Goal: Information Seeking & Learning: Learn about a topic

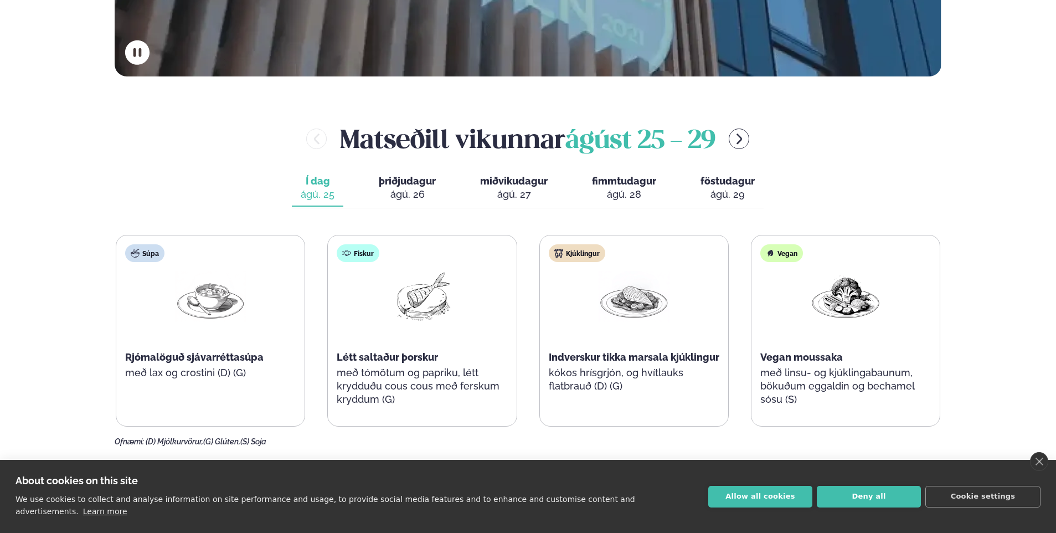
scroll to position [443, 0]
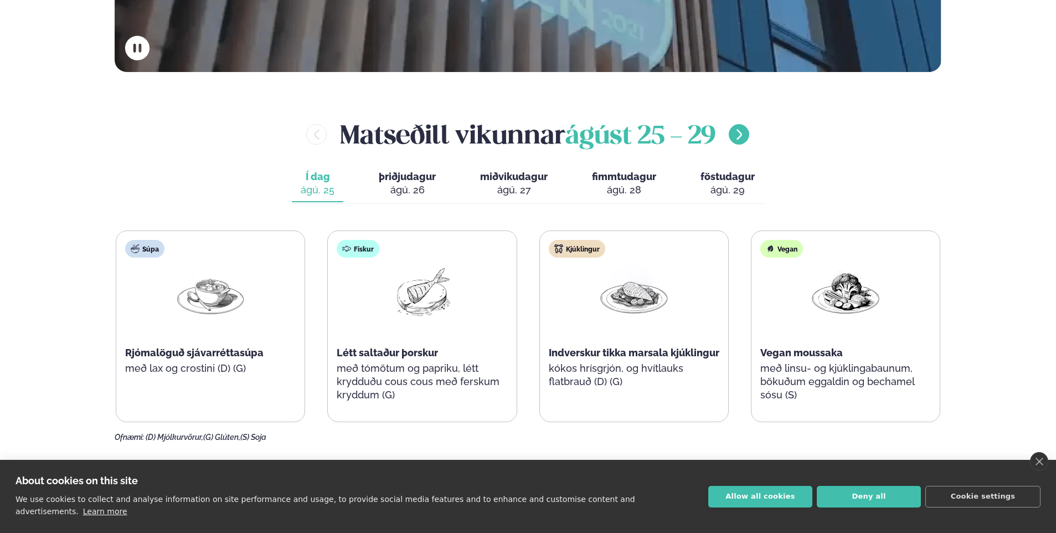
click at [740, 140] on icon "menu-btn-right" at bounding box center [739, 134] width 13 height 13
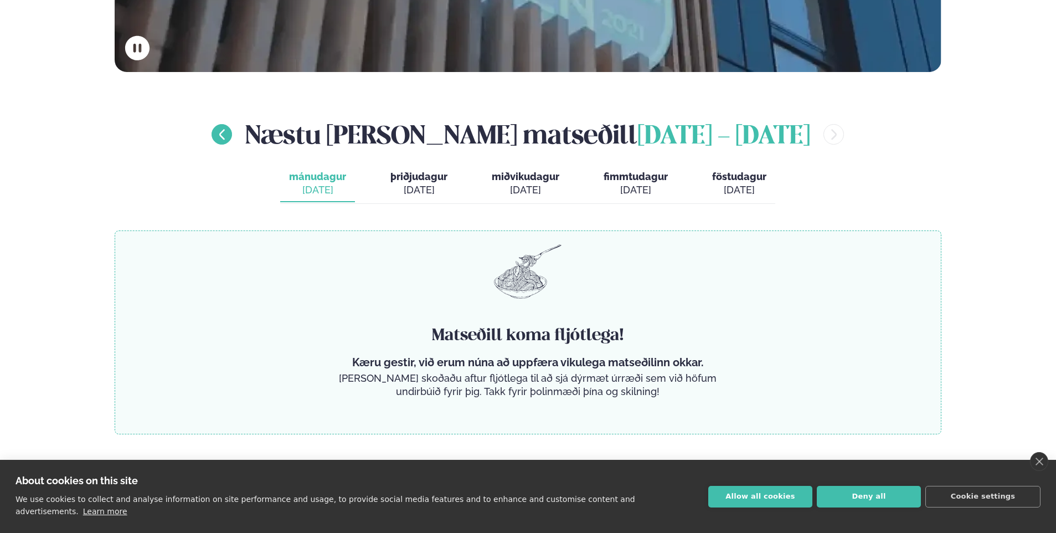
click at [229, 135] on icon "menu-btn-left" at bounding box center [221, 134] width 13 height 13
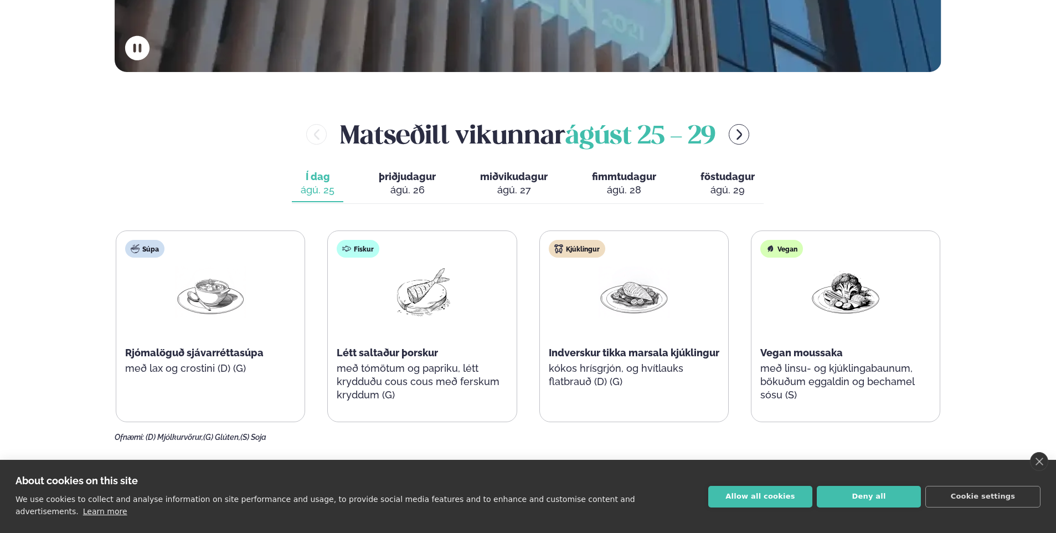
click at [413, 183] on button "þriðjudagur þri. [DATE]" at bounding box center [407, 184] width 75 height 37
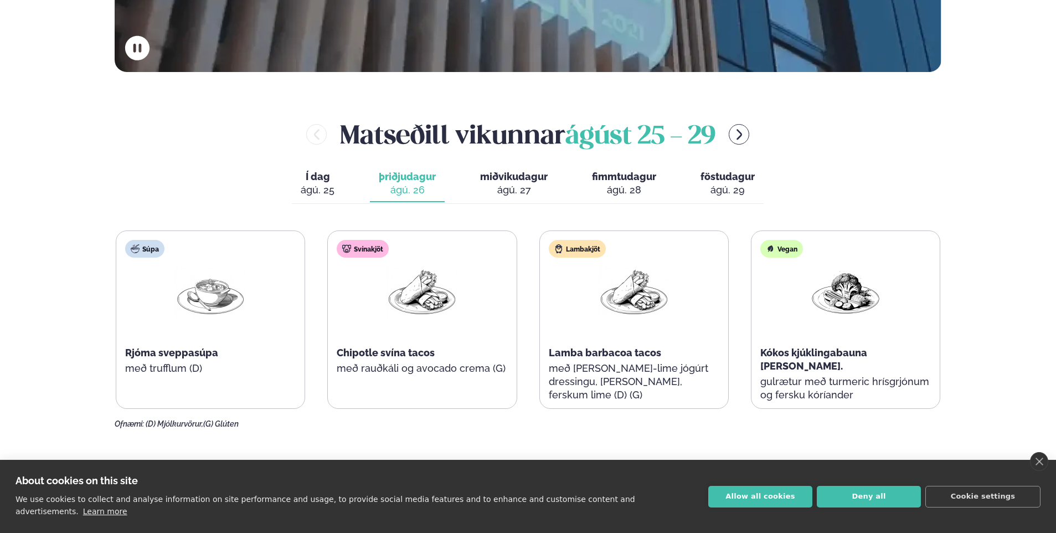
click at [520, 183] on button "miðvikudagur mið. [DATE]" at bounding box center [513, 184] width 85 height 37
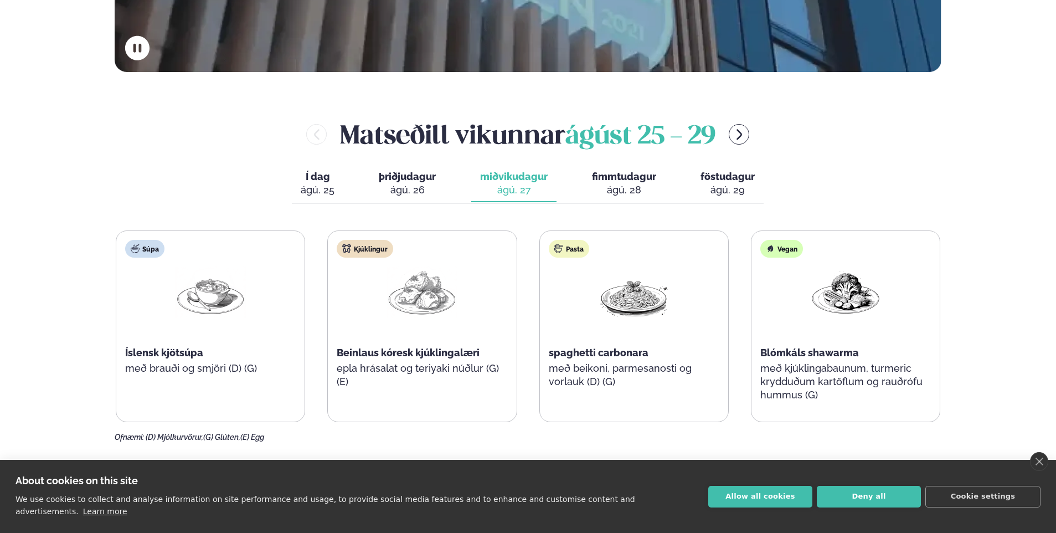
click at [617, 188] on div "ágú. 28" at bounding box center [624, 189] width 64 height 13
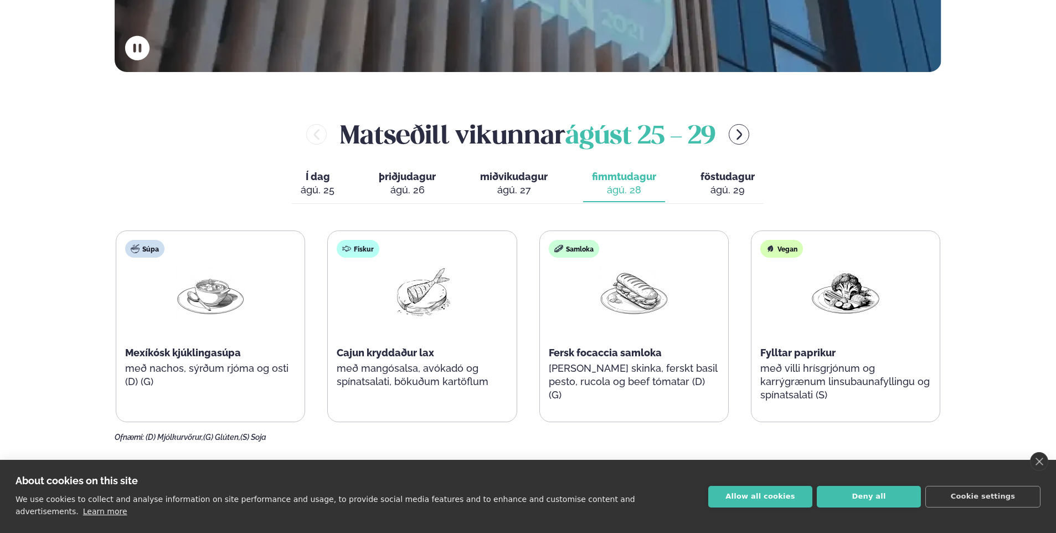
click at [720, 189] on div "ágú. 29" at bounding box center [728, 189] width 54 height 13
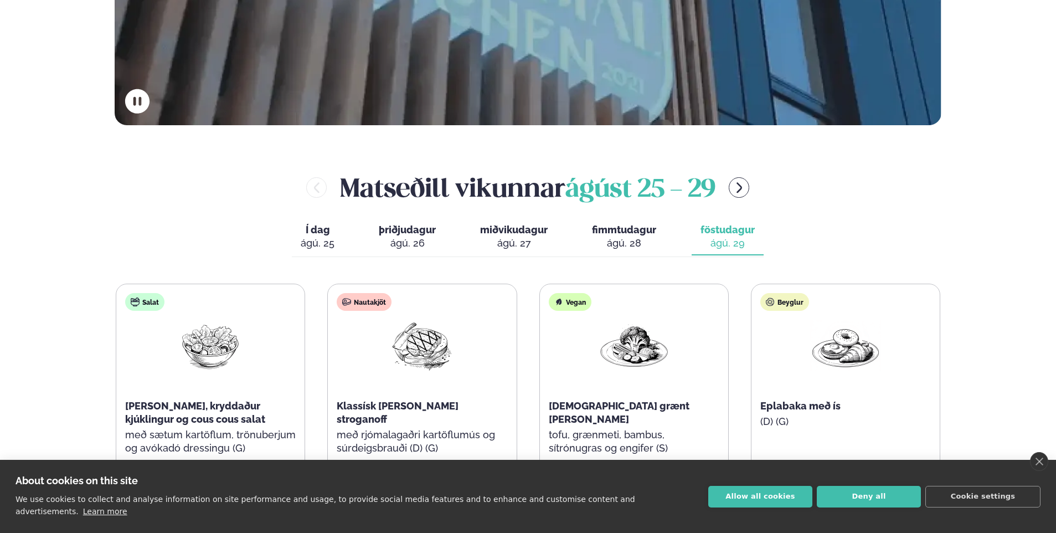
scroll to position [388, 0]
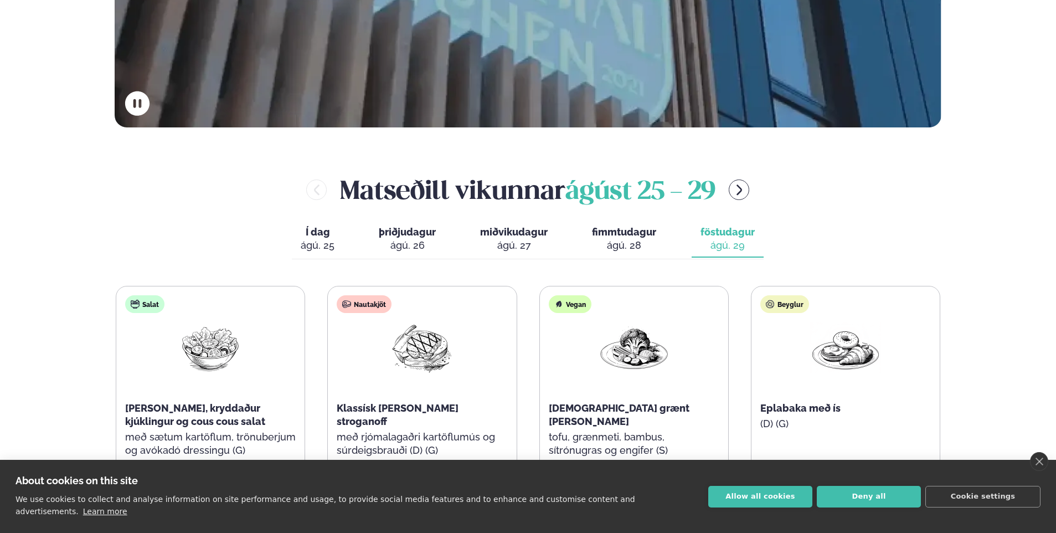
click at [329, 238] on span "Í dag" at bounding box center [318, 231] width 34 height 13
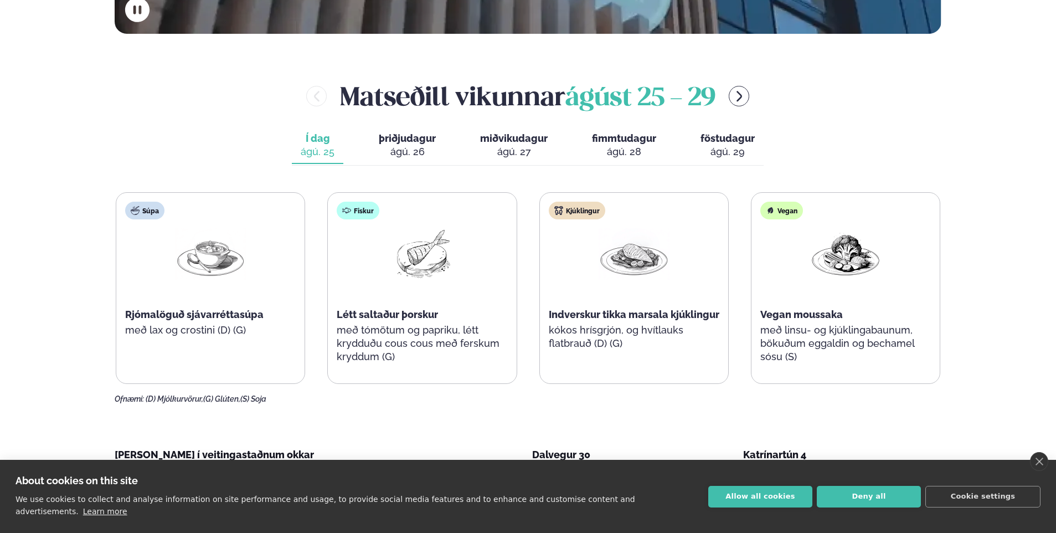
scroll to position [498, 0]
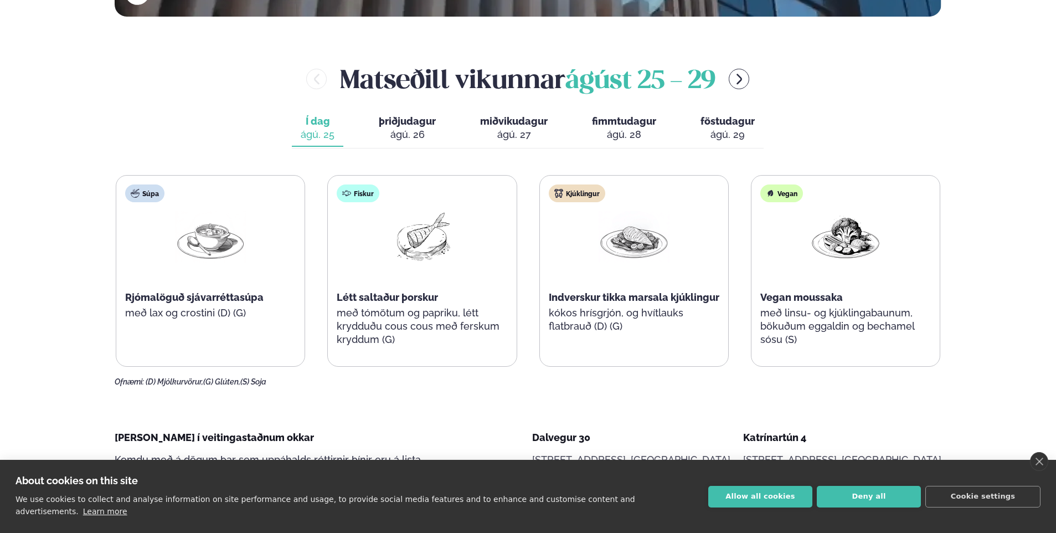
click at [511, 278] on div "Fiskur Létt saltaður þorskur með tómötum og papriku, létt krydduðu cous cous me…" at bounding box center [422, 271] width 188 height 191
click at [713, 264] on div "Kjúklingur Indverskur tikka marsala kjúklingur kókos hrísgrjón, og hvítlauks fl…" at bounding box center [634, 264] width 188 height 177
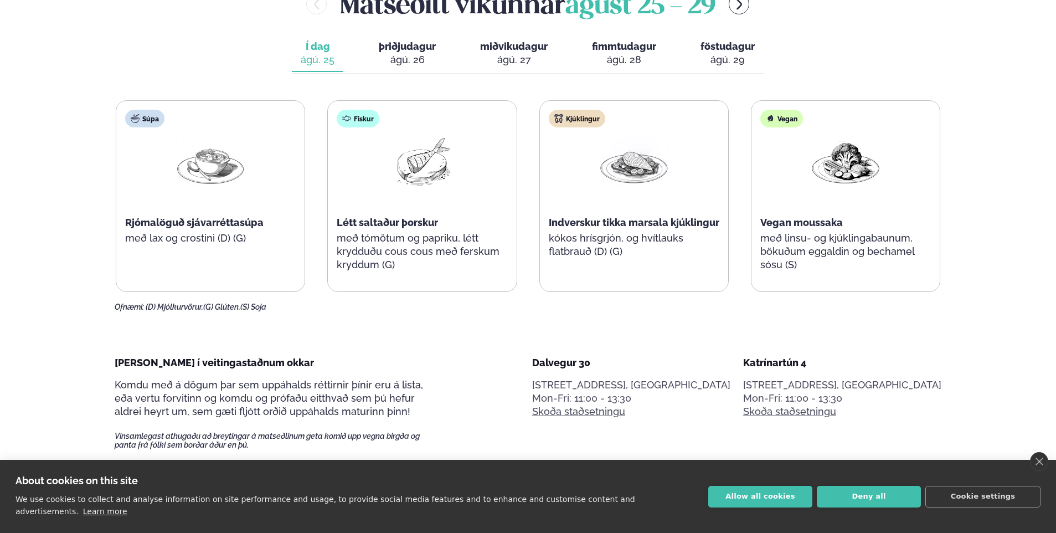
scroll to position [554, 0]
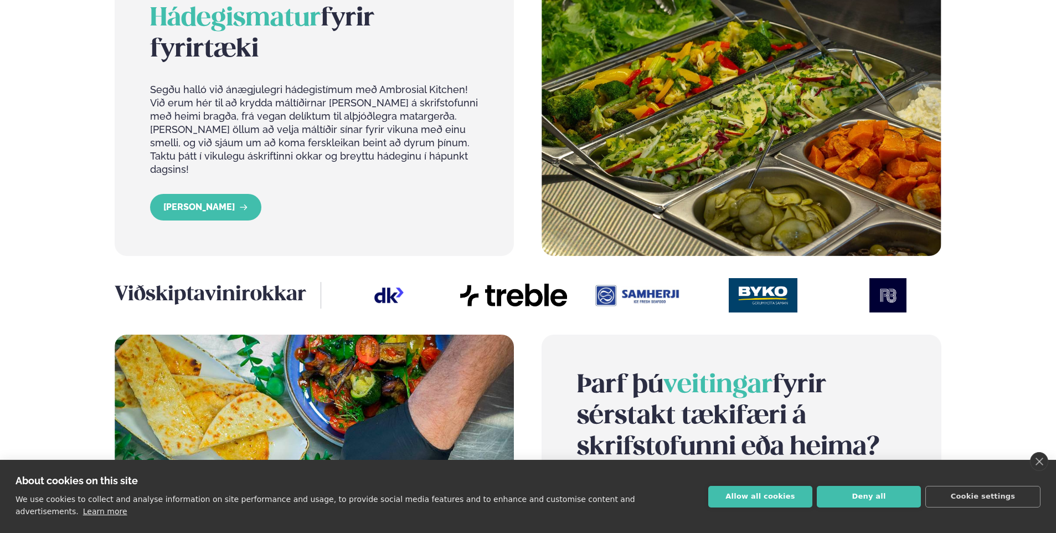
scroll to position [1329, 0]
